Goal: Navigation & Orientation: Find specific page/section

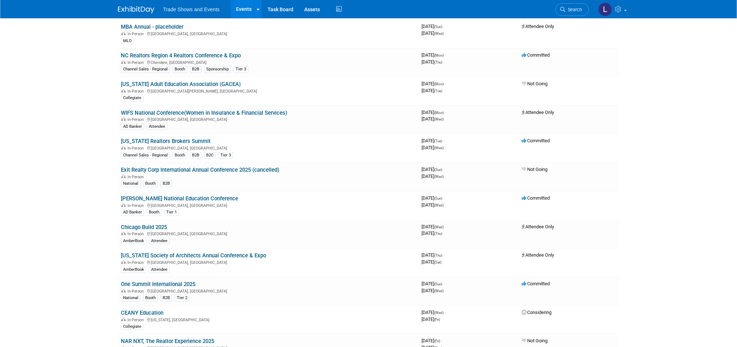
scroll to position [327, 0]
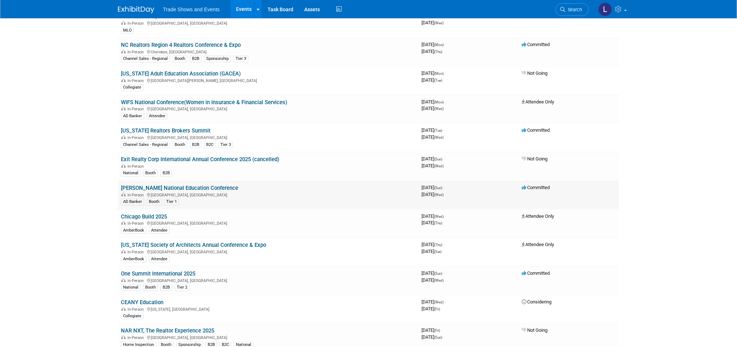
click at [170, 185] on link "[PERSON_NAME] National Education Conference" at bounding box center [179, 188] width 117 height 7
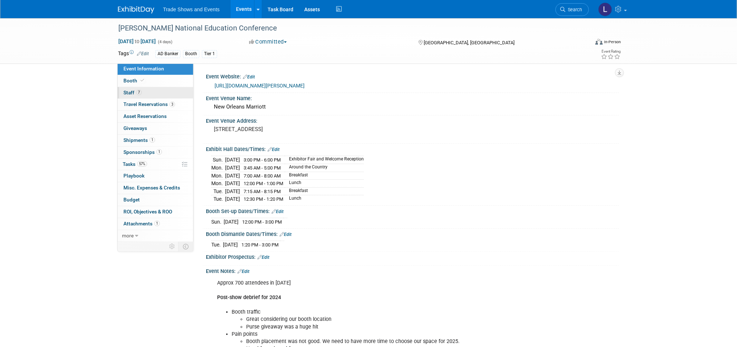
click at [123, 93] on span "Staff 7" at bounding box center [132, 93] width 18 height 6
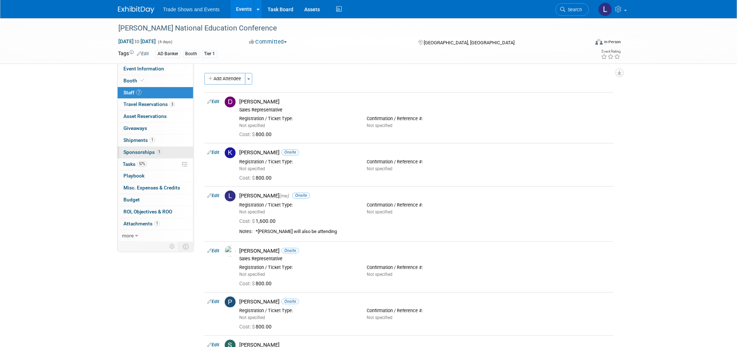
click at [138, 154] on span "Sponsorships 1" at bounding box center [142, 152] width 38 height 6
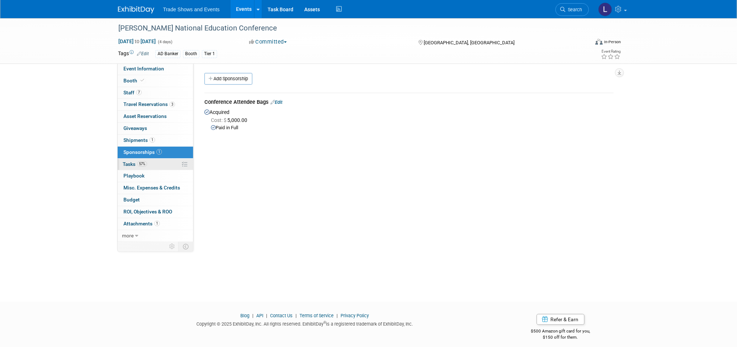
click at [128, 162] on span "Tasks 57%" at bounding box center [135, 164] width 24 height 6
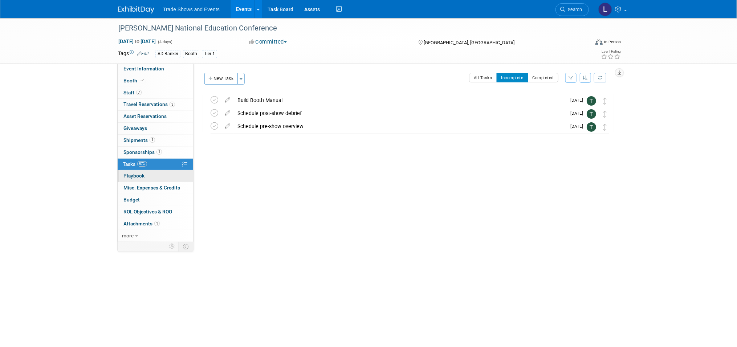
click at [132, 174] on span "Playbook 0" at bounding box center [133, 176] width 21 height 6
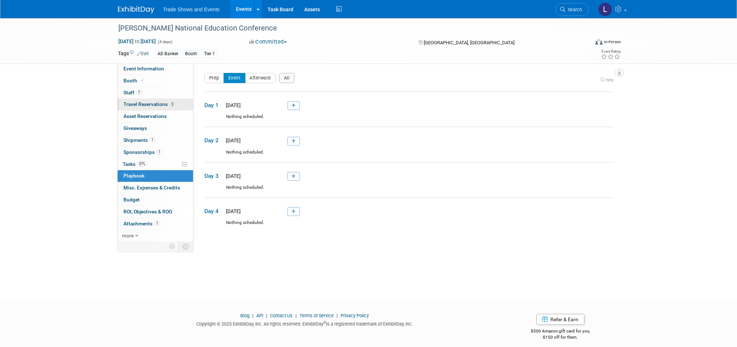
click at [143, 104] on span "Travel Reservations 3" at bounding box center [149, 104] width 52 height 6
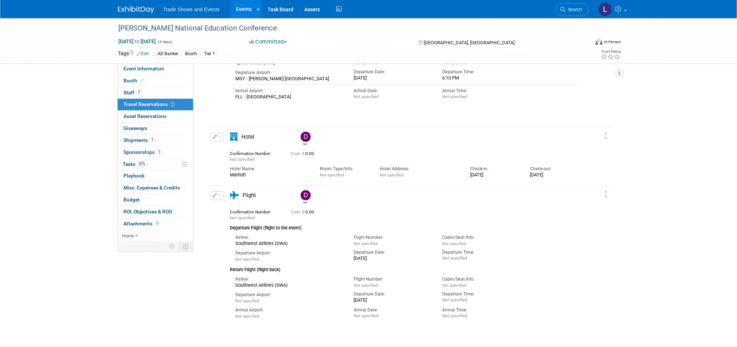
scroll to position [166, 0]
